Goal: Navigation & Orientation: Find specific page/section

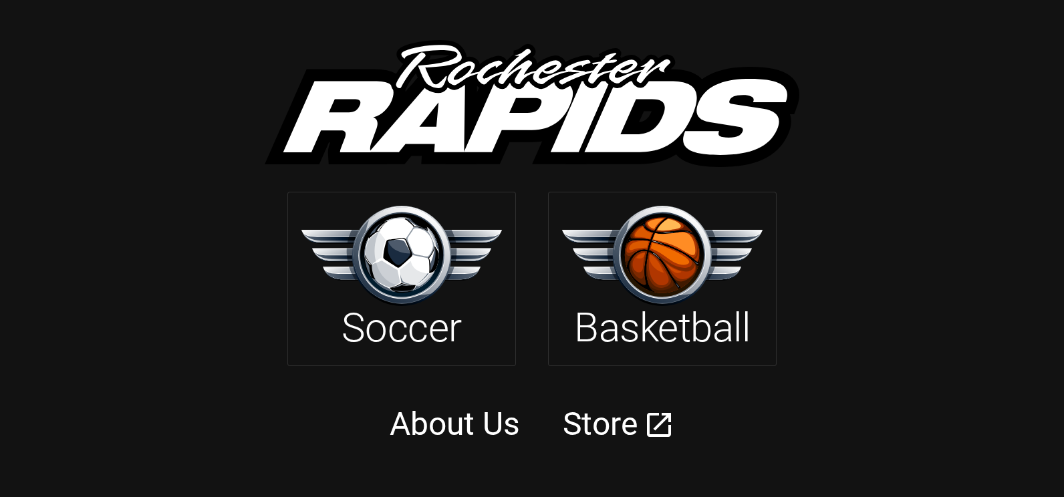
click at [672, 281] on img at bounding box center [662, 256] width 201 height 100
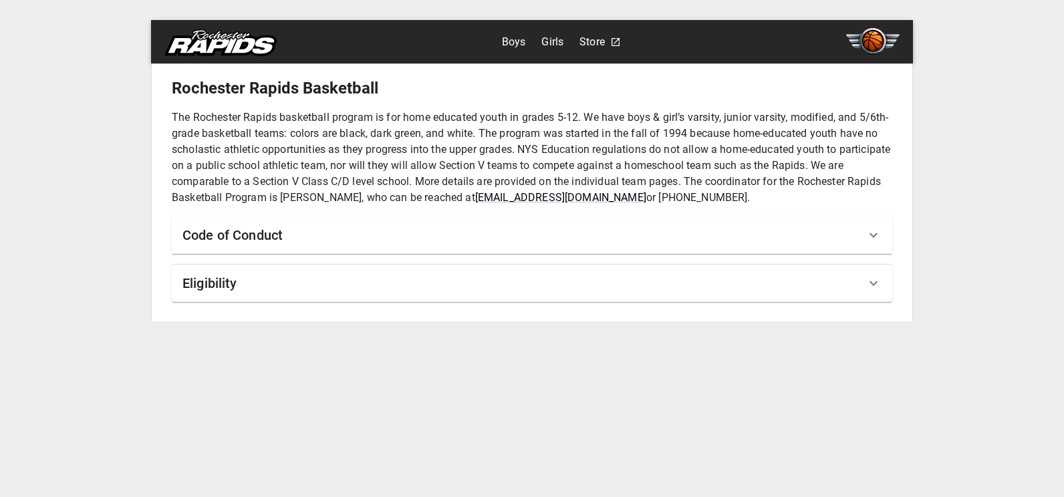
click at [246, 266] on div "Eligibility" at bounding box center [532, 283] width 721 height 37
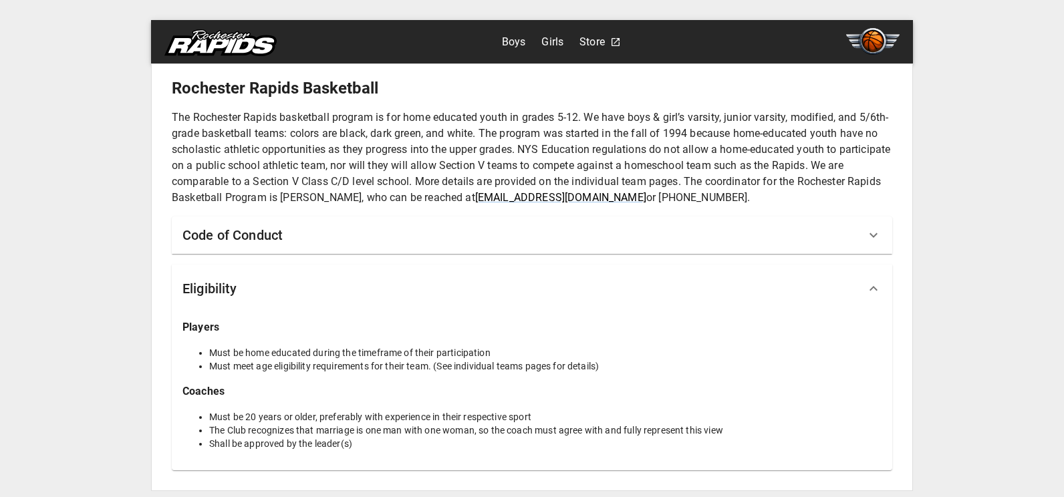
click at [244, 277] on div "Eligibility" at bounding box center [532, 289] width 721 height 48
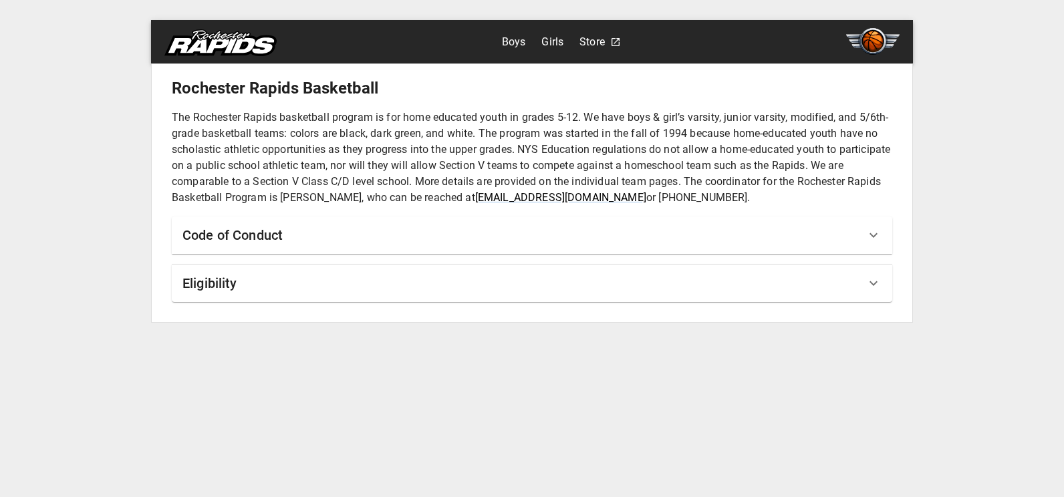
click at [248, 229] on h6 "Code of Conduct" at bounding box center [232, 235] width 100 height 21
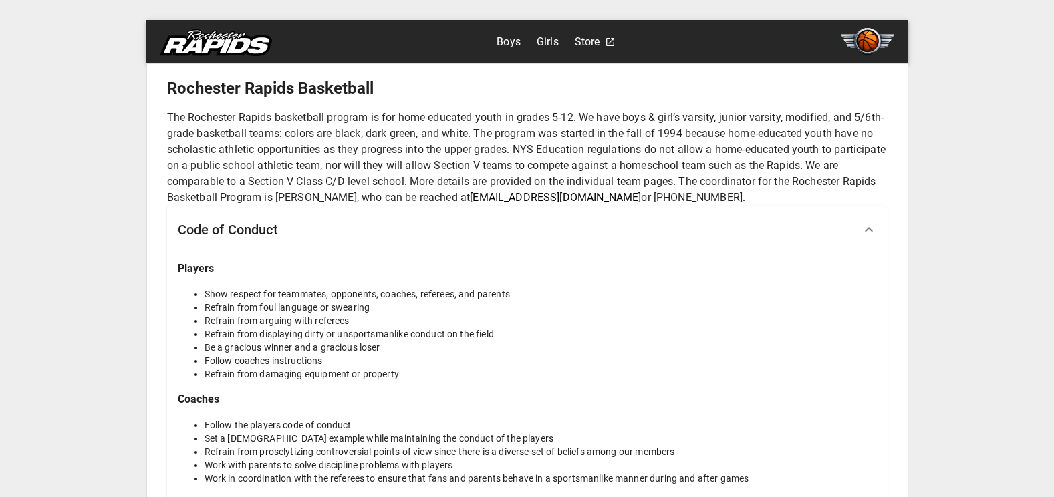
click at [248, 229] on h6 "Code of Conduct" at bounding box center [228, 229] width 100 height 21
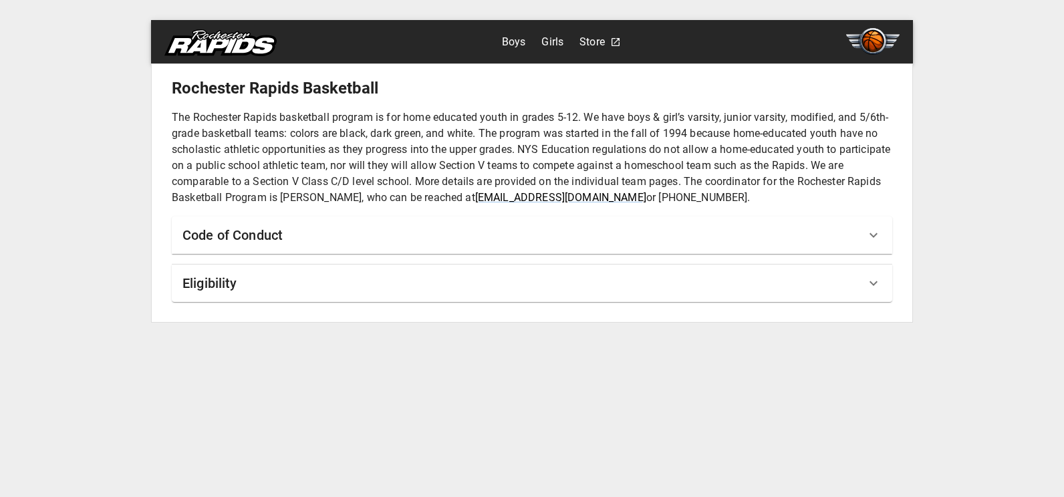
click at [556, 41] on link "Girls" at bounding box center [552, 41] width 22 height 21
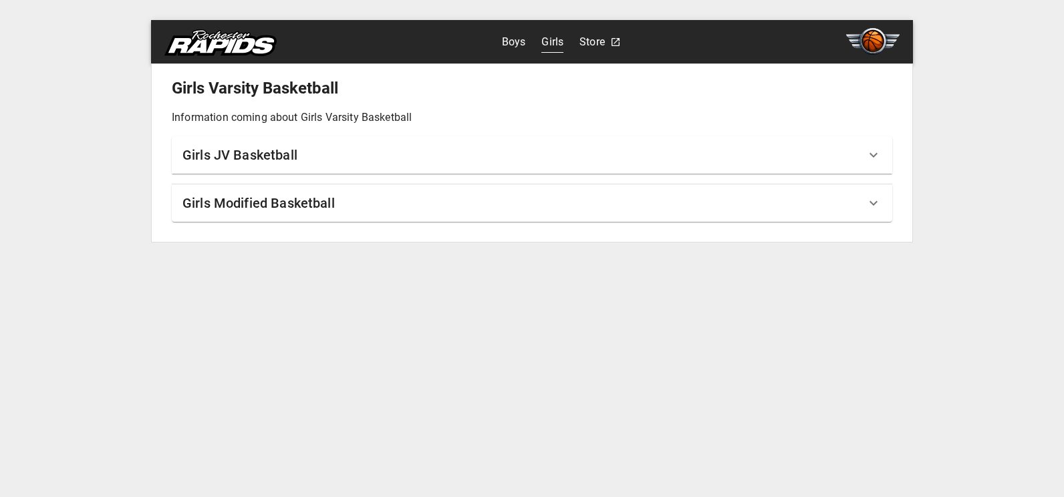
click at [254, 204] on h6 "Girls Modified Basketball" at bounding box center [258, 203] width 152 height 21
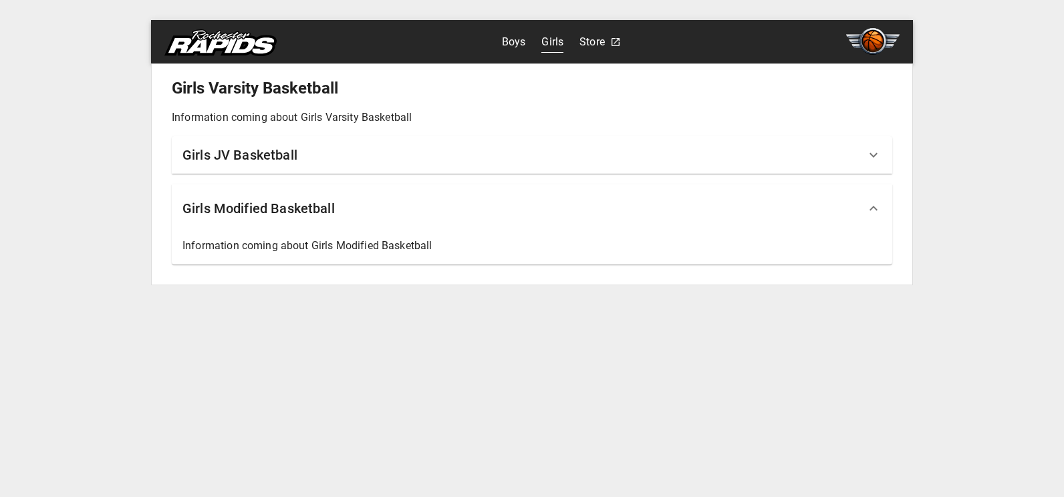
click at [254, 205] on h6 "Girls Modified Basketball" at bounding box center [258, 208] width 152 height 21
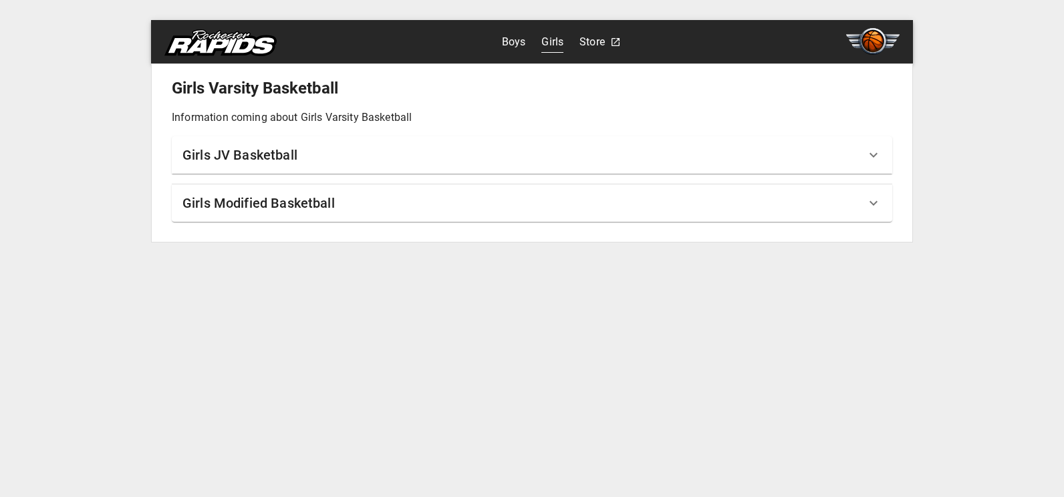
click at [251, 154] on h6 "Girls JV Basketball" at bounding box center [239, 154] width 115 height 21
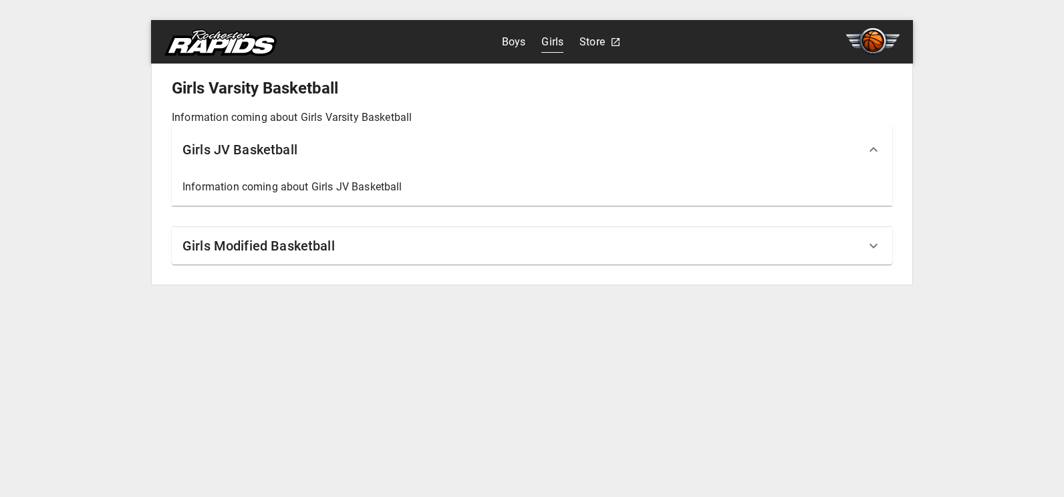
click at [251, 154] on h6 "Girls JV Basketball" at bounding box center [239, 149] width 115 height 21
